Goal: Task Accomplishment & Management: Manage account settings

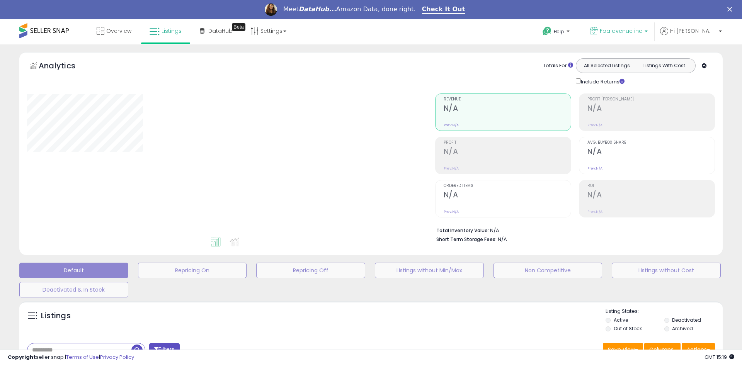
click at [653, 24] on link "Fba avenue inc" at bounding box center [619, 31] width 70 height 25
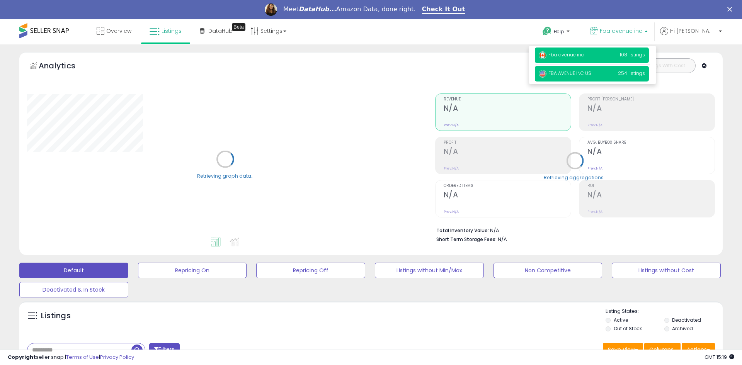
click at [637, 75] on p "FBA AVENUE INC US 254 listings" at bounding box center [592, 73] width 114 height 15
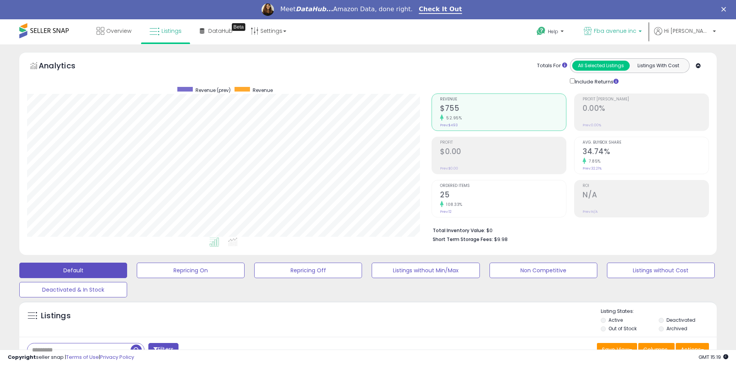
click at [636, 32] on span "Fba avenue inc" at bounding box center [615, 31] width 42 height 8
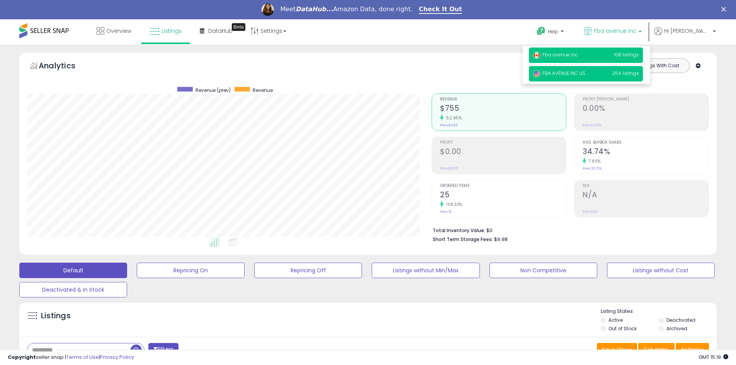
click at [585, 73] on span "FBA AVENUE INC US" at bounding box center [559, 73] width 53 height 7
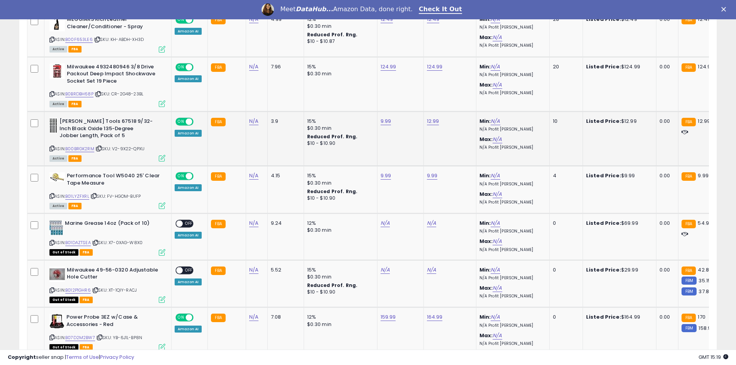
scroll to position [811, 0]
